Goal: Navigation & Orientation: Understand site structure

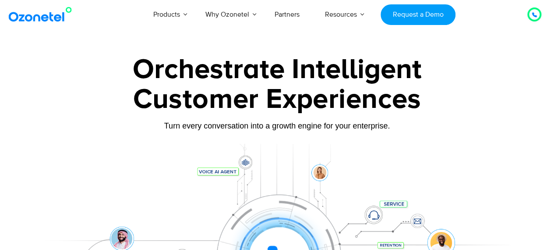
click at [528, 17] on div at bounding box center [534, 14] width 14 height 14
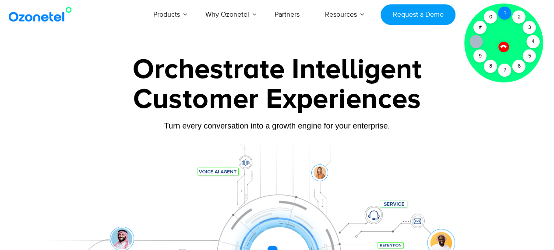
click at [505, 18] on div "1" at bounding box center [504, 13] width 13 height 13
click at [526, 24] on div "3" at bounding box center [529, 27] width 13 height 13
